Goal: Information Seeking & Learning: Learn about a topic

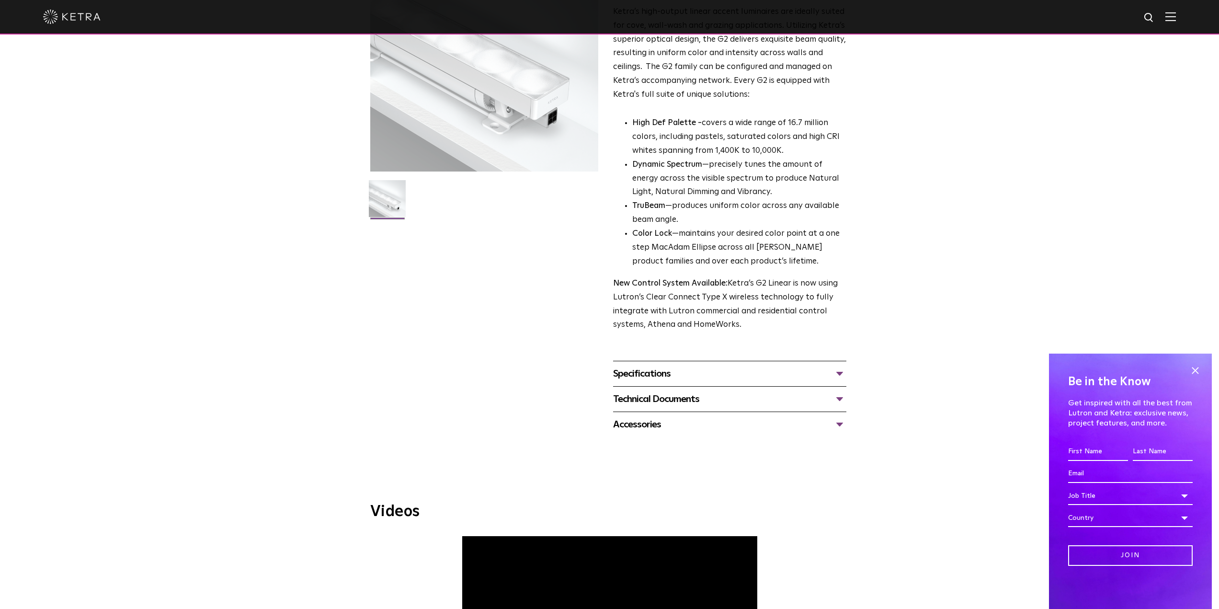
scroll to position [128, 0]
click at [655, 372] on div "Specifications" at bounding box center [729, 372] width 233 height 15
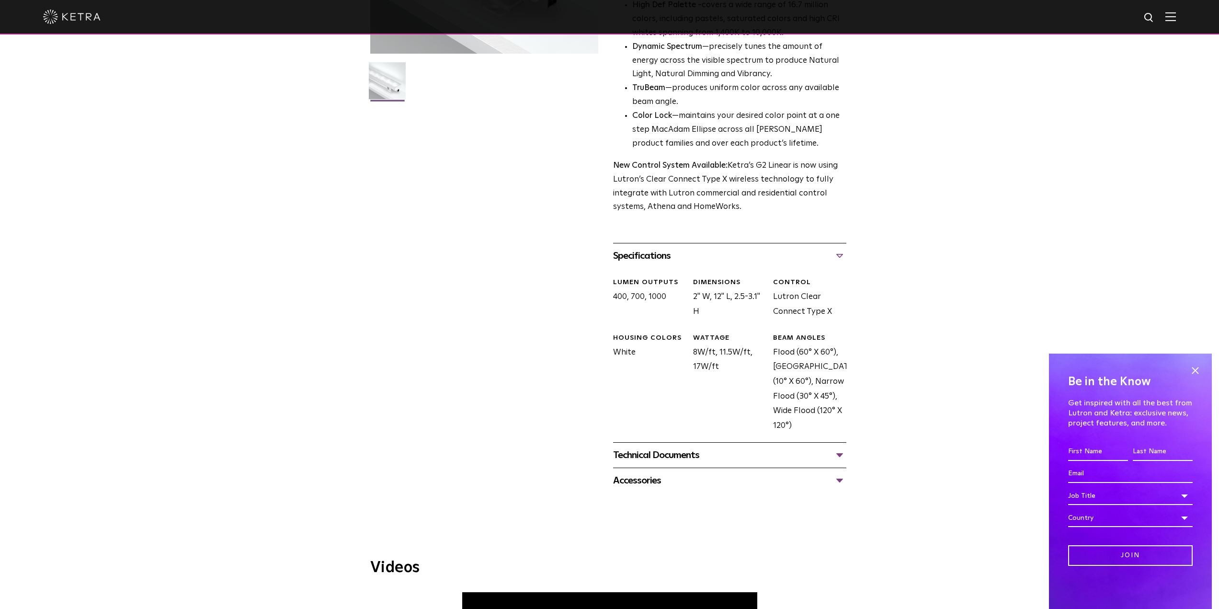
scroll to position [255, 0]
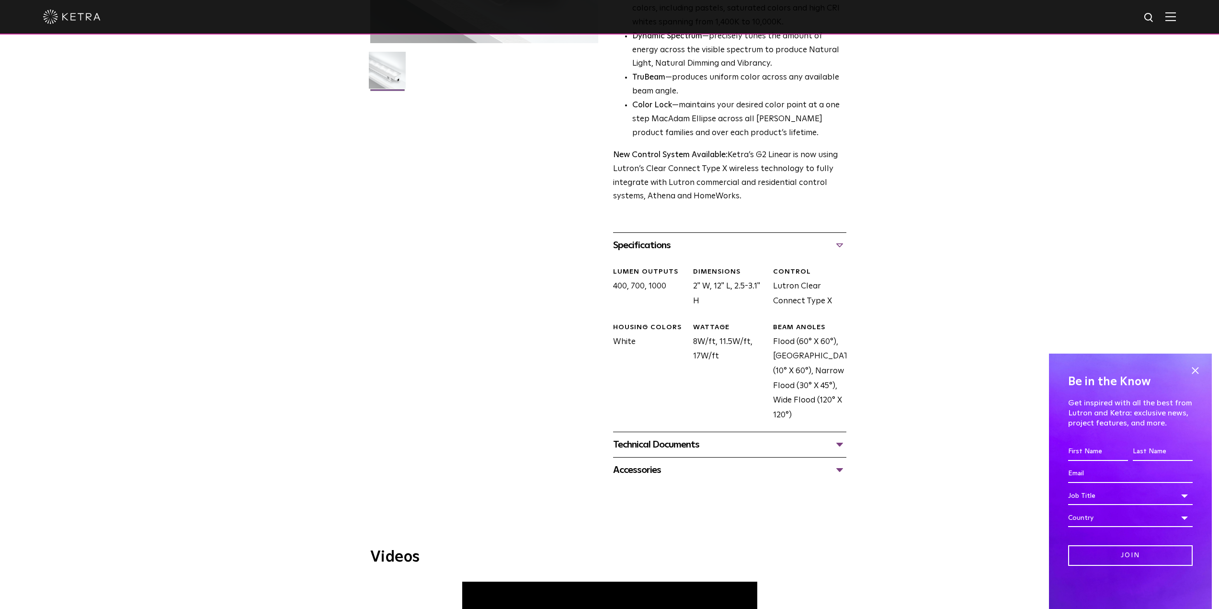
click at [641, 452] on div "Technical Documents" at bounding box center [729, 444] width 233 height 15
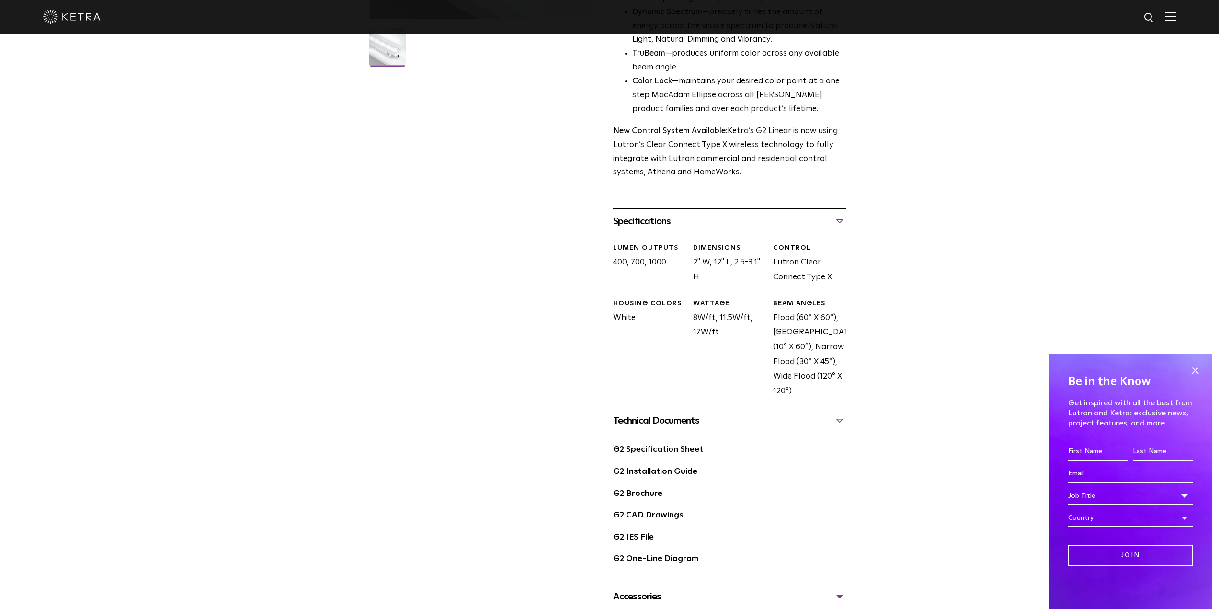
scroll to position [383, 0]
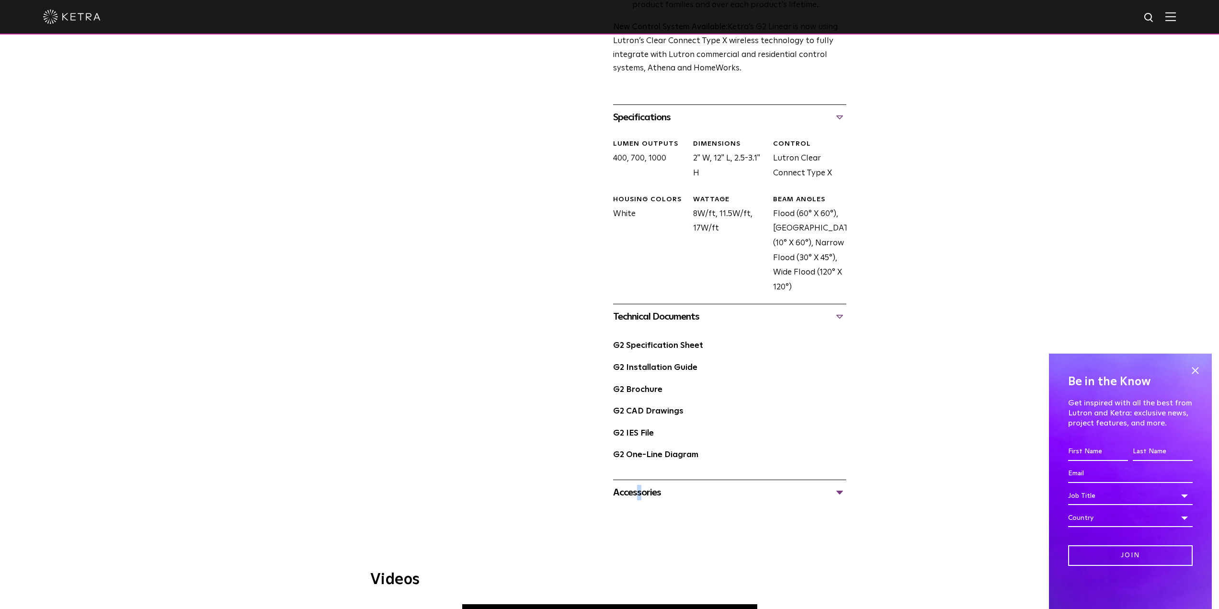
click at [616, 500] on div "Accessories G2 12 Inch Jumper Cables G2 Hex Louver G2 Cables N3 Satellite" at bounding box center [729, 491] width 233 height 25
click at [619, 494] on div "Accessories" at bounding box center [729, 492] width 233 height 15
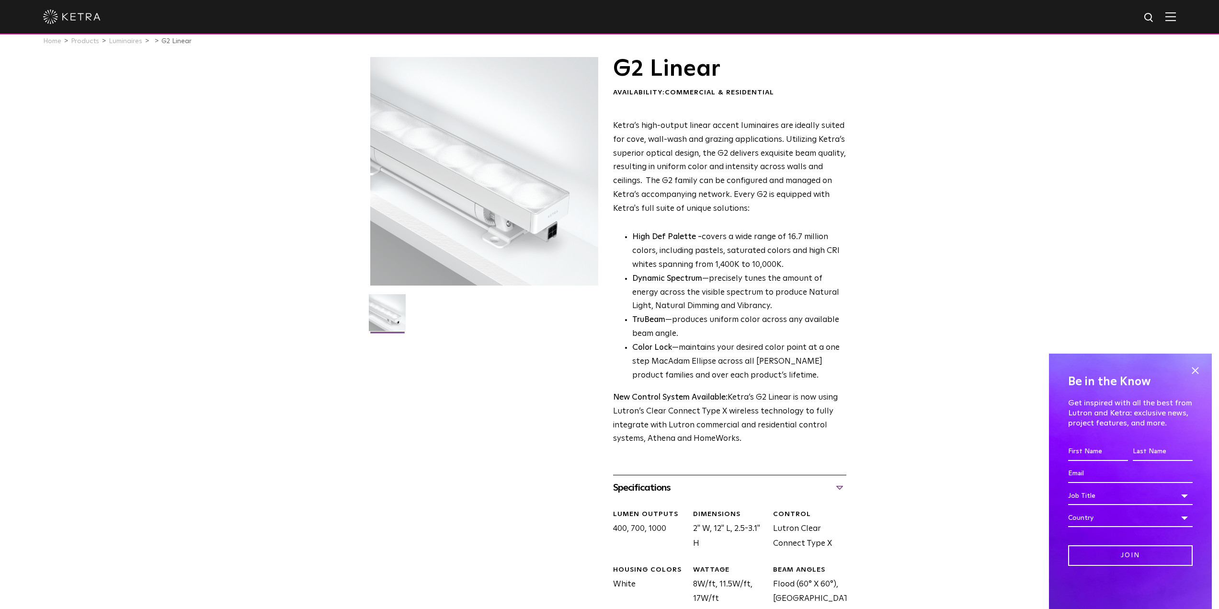
scroll to position [0, 0]
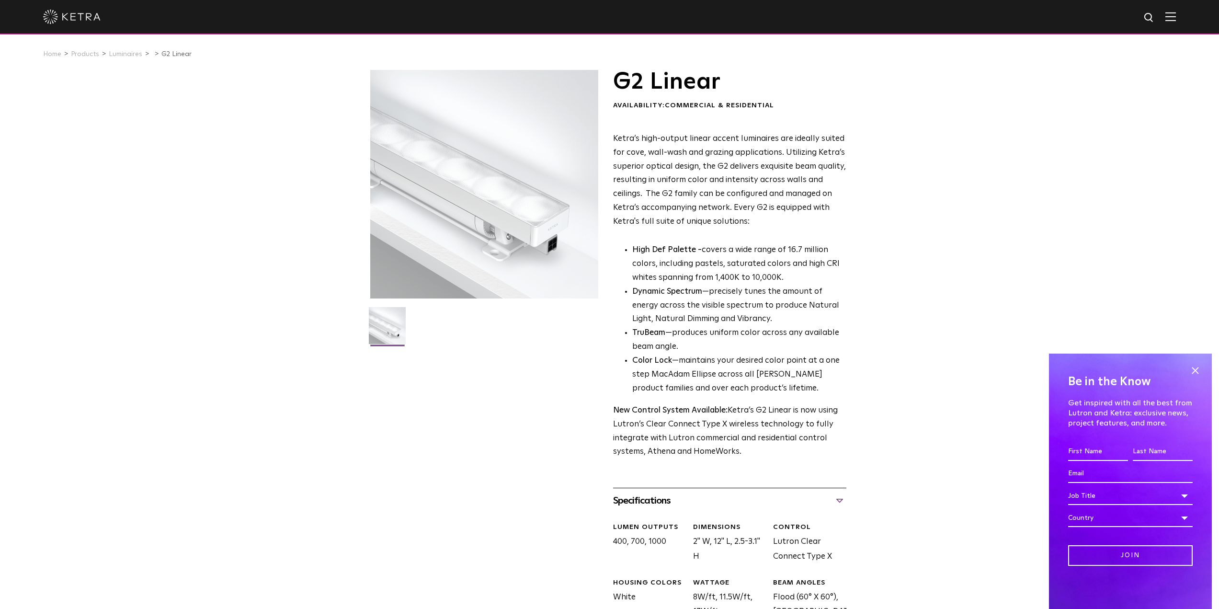
click at [628, 93] on h1 "G2 Linear" at bounding box center [729, 82] width 233 height 24
